Goal: Task Accomplishment & Management: Use online tool/utility

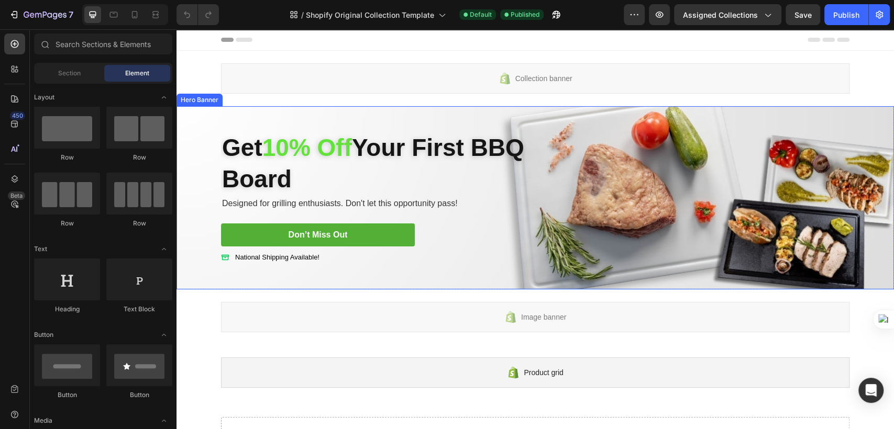
click at [528, 125] on div "Get 10% Off Your First BBQ Board Heading Get 10% Off Your First BBQ Board Headi…" at bounding box center [535, 198] width 644 height 167
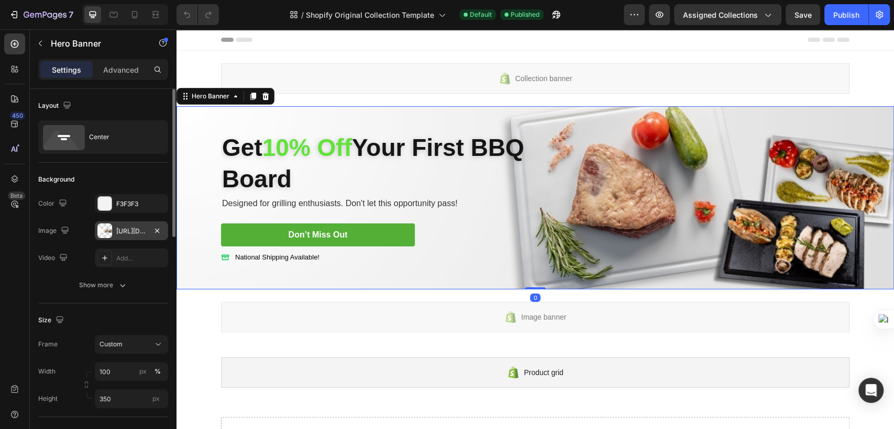
click at [121, 236] on div "[URL][DOMAIN_NAME]" at bounding box center [131, 231] width 73 height 19
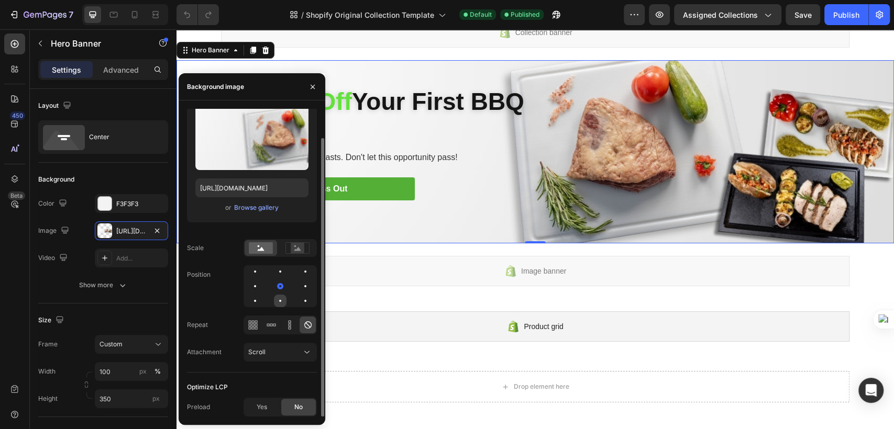
scroll to position [58, 0]
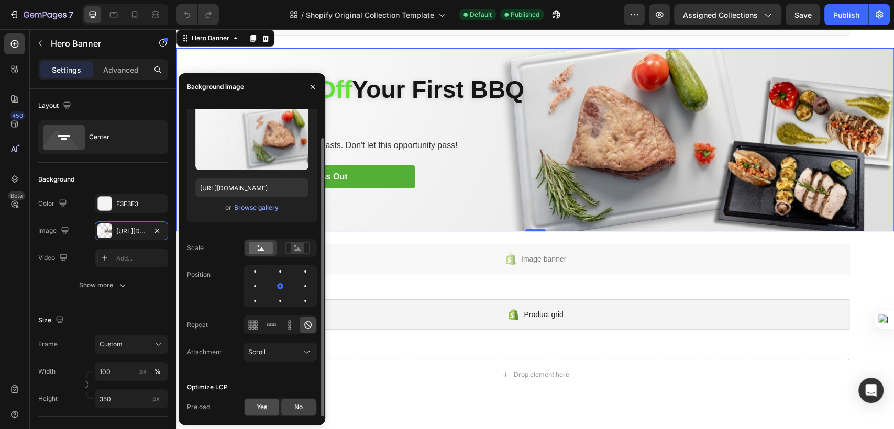
click at [261, 412] on span "Yes" at bounding box center [262, 407] width 10 height 9
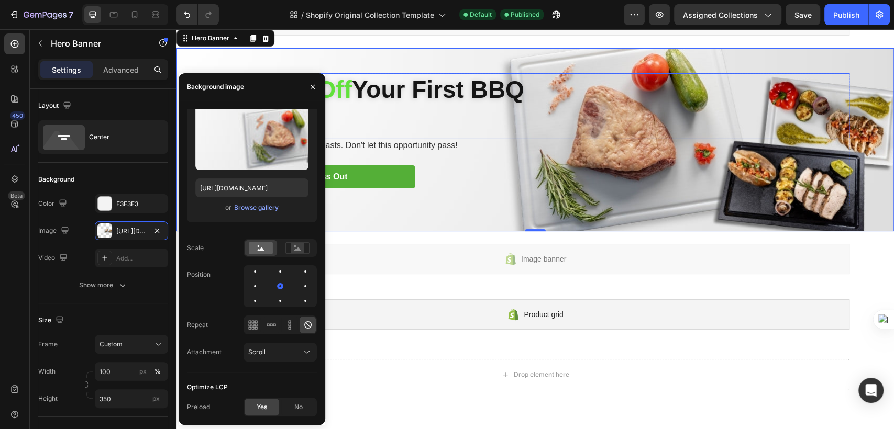
click at [373, 97] on h2 "Get 10% Off Your First BBQ Board" at bounding box center [378, 105] width 314 height 65
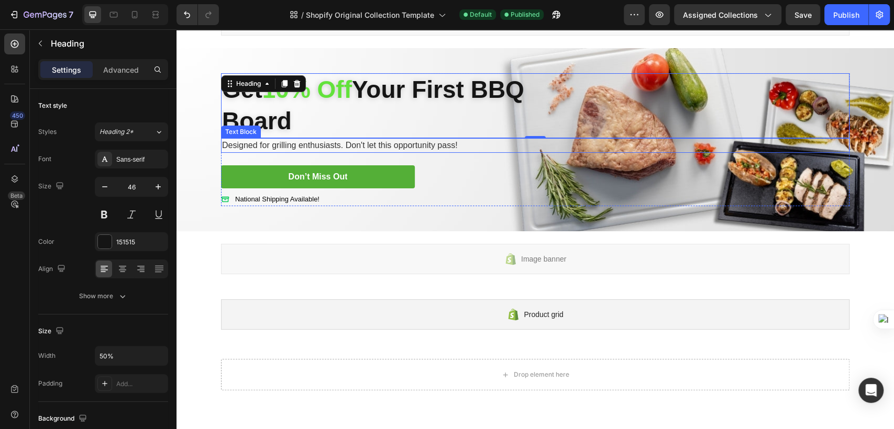
scroll to position [0, 0]
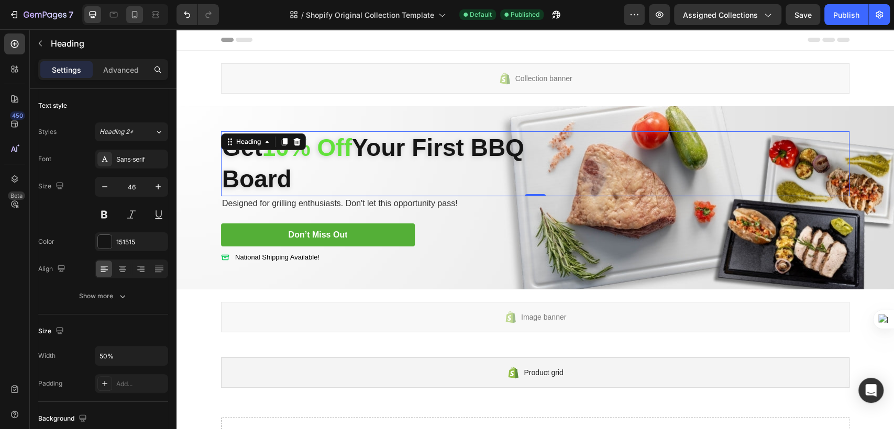
click at [142, 18] on div at bounding box center [134, 14] width 17 height 17
type input "26"
type input "450"
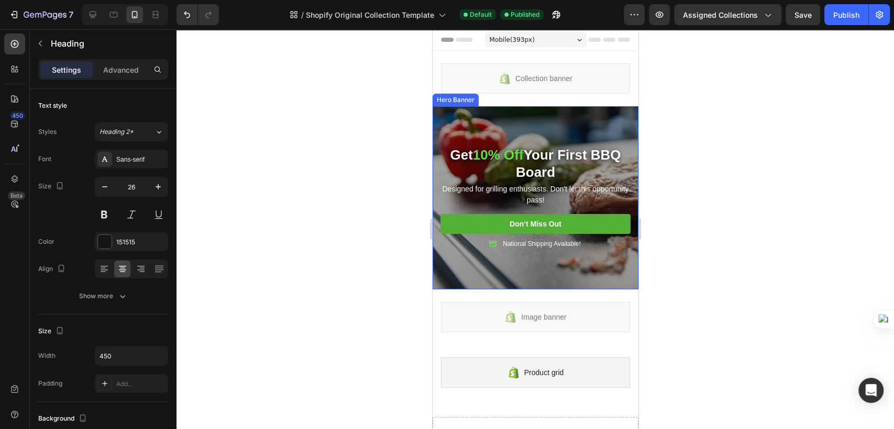
click at [515, 119] on div "Overlay" at bounding box center [535, 197] width 206 height 183
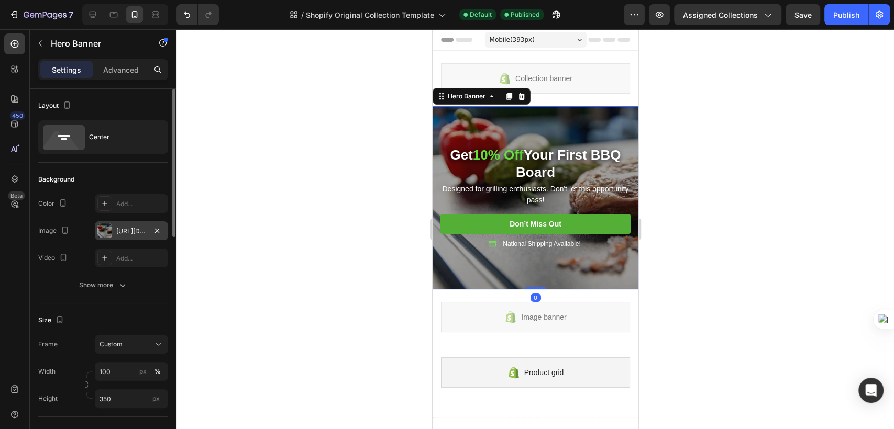
click at [109, 234] on div at bounding box center [104, 231] width 15 height 15
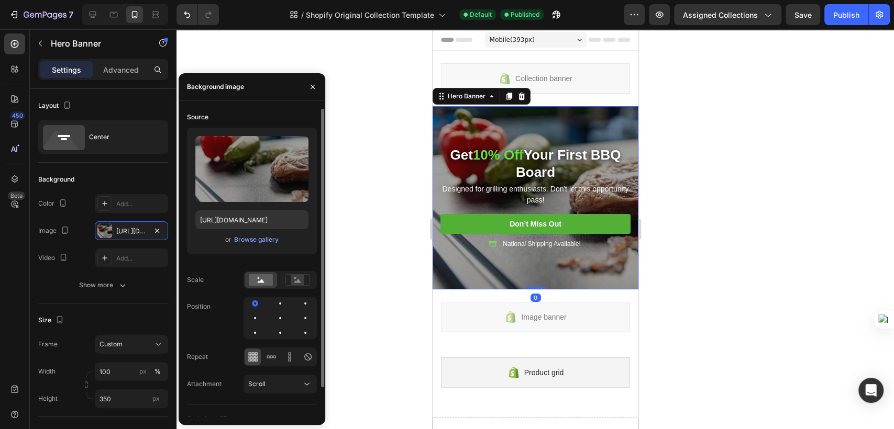
scroll to position [32, 0]
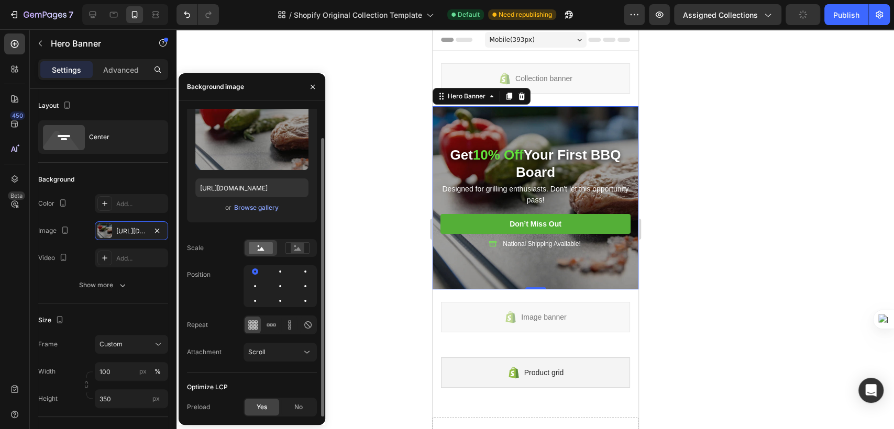
click at [264, 411] on span "Yes" at bounding box center [262, 407] width 10 height 9
click at [292, 410] on div "No" at bounding box center [298, 407] width 35 height 17
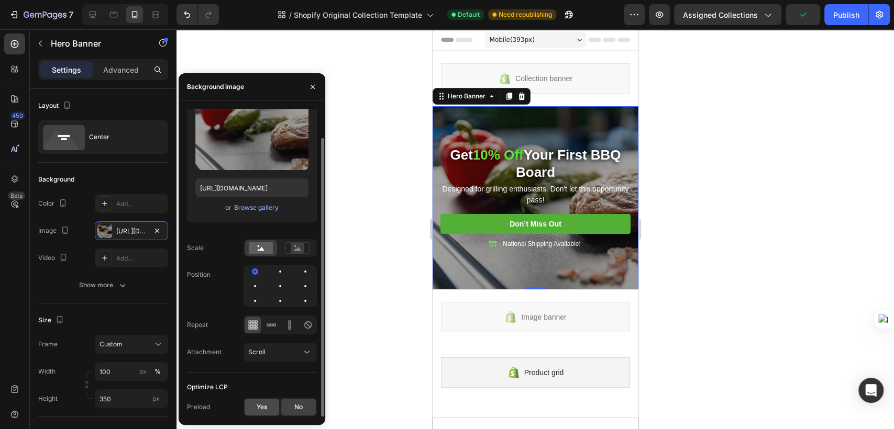
click at [267, 412] on div "Yes" at bounding box center [262, 407] width 35 height 17
click at [260, 404] on span "Yes" at bounding box center [262, 407] width 10 height 9
click at [363, 252] on div at bounding box center [534, 229] width 717 height 400
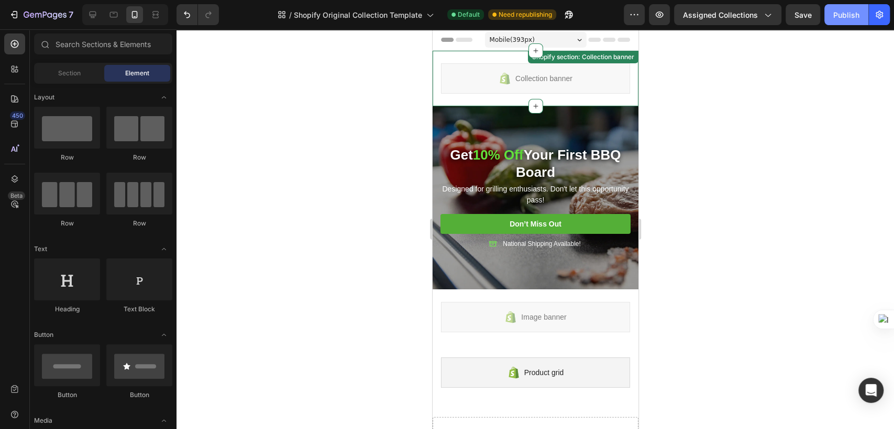
click at [850, 19] on div "Publish" at bounding box center [846, 14] width 26 height 11
